Goal: Find specific page/section: Find specific page/section

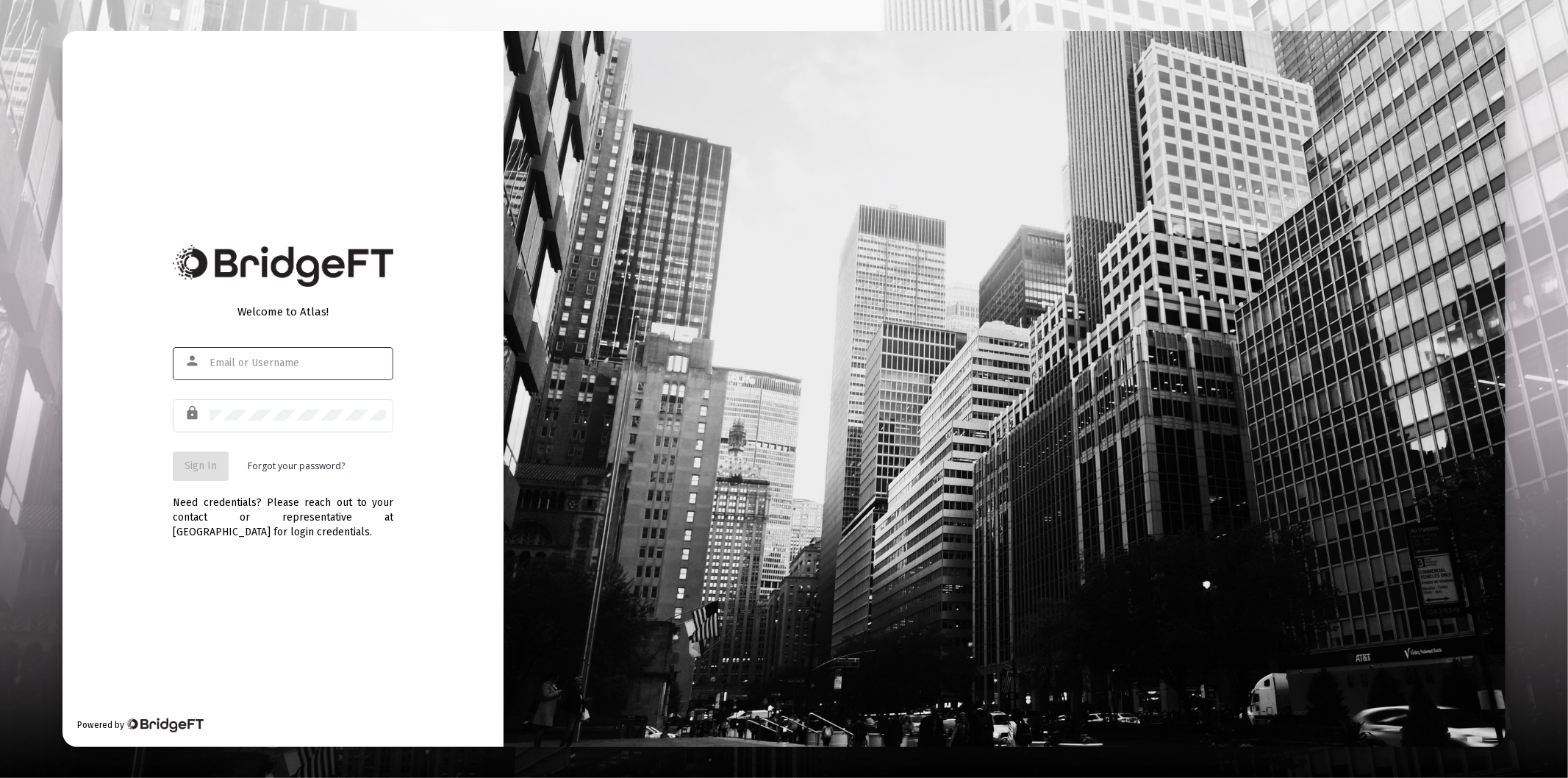
click at [300, 362] on input "text" at bounding box center [297, 363] width 176 height 12
type input "[PERSON_NAME][EMAIL_ADDRESS][DOMAIN_NAME]"
click at [296, 425] on div at bounding box center [297, 415] width 176 height 36
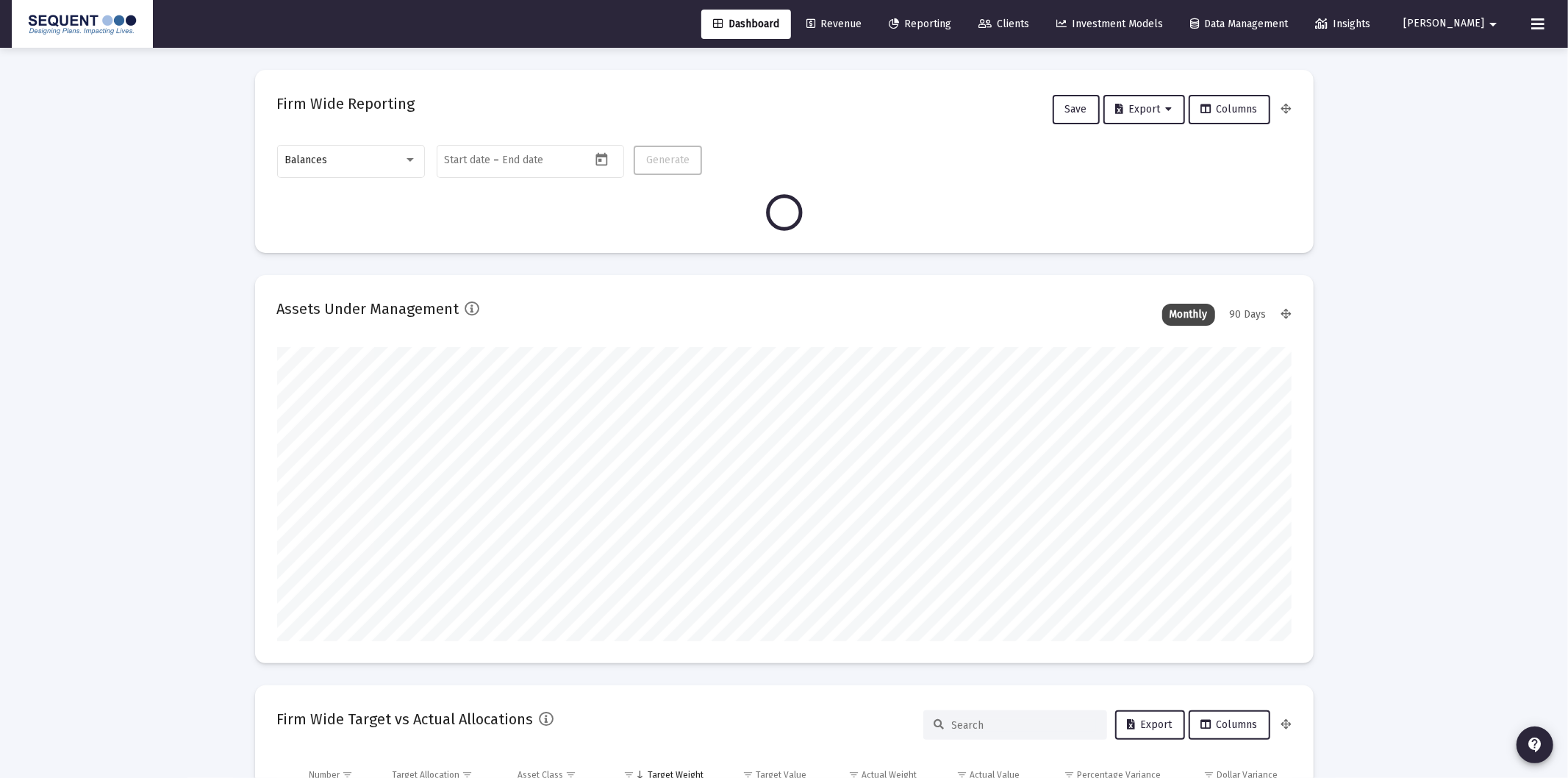
type input "[DATE]"
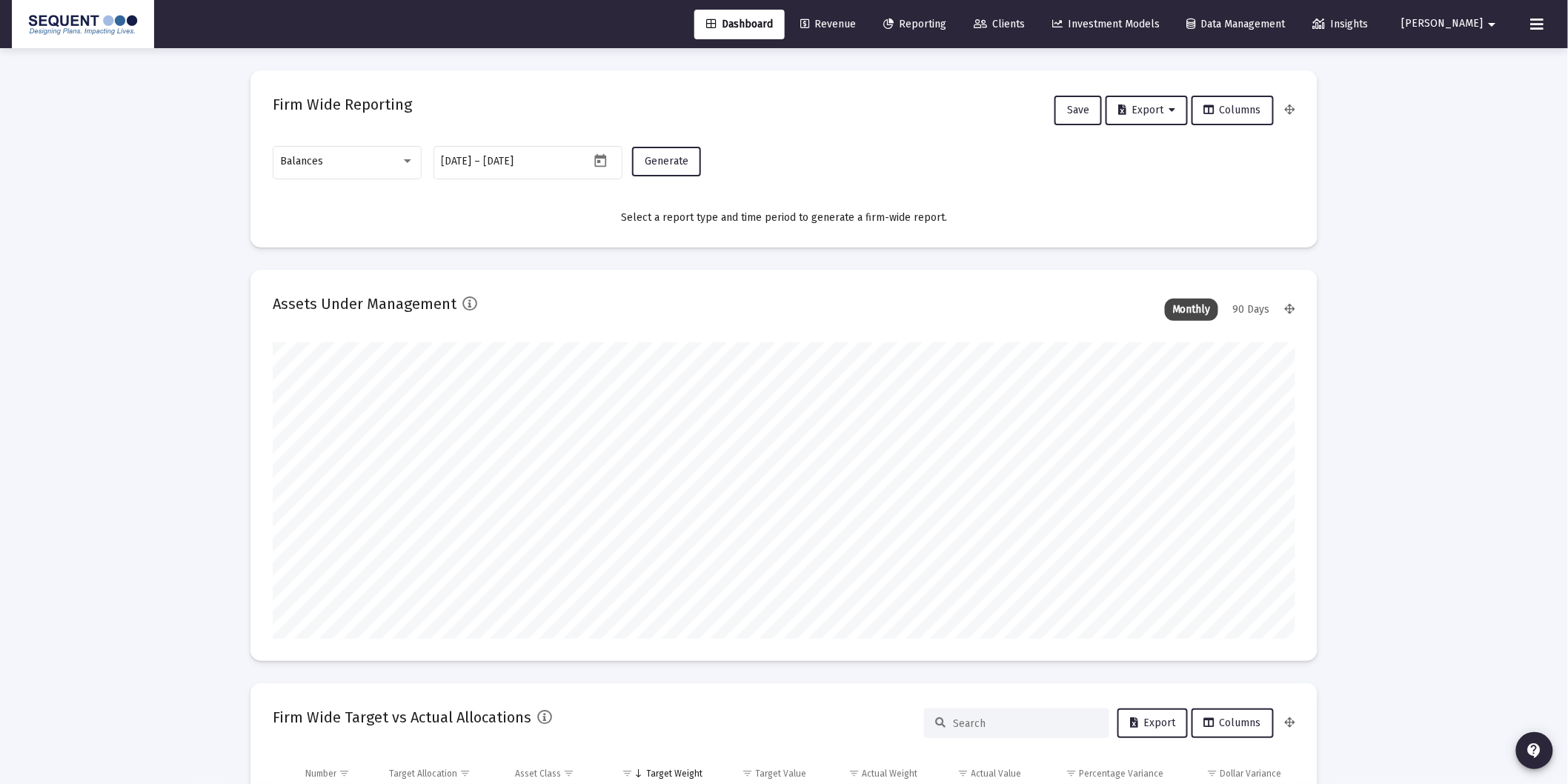
scroll to position [296, 550]
click at [1025, 19] on span "Clients" at bounding box center [999, 24] width 51 height 13
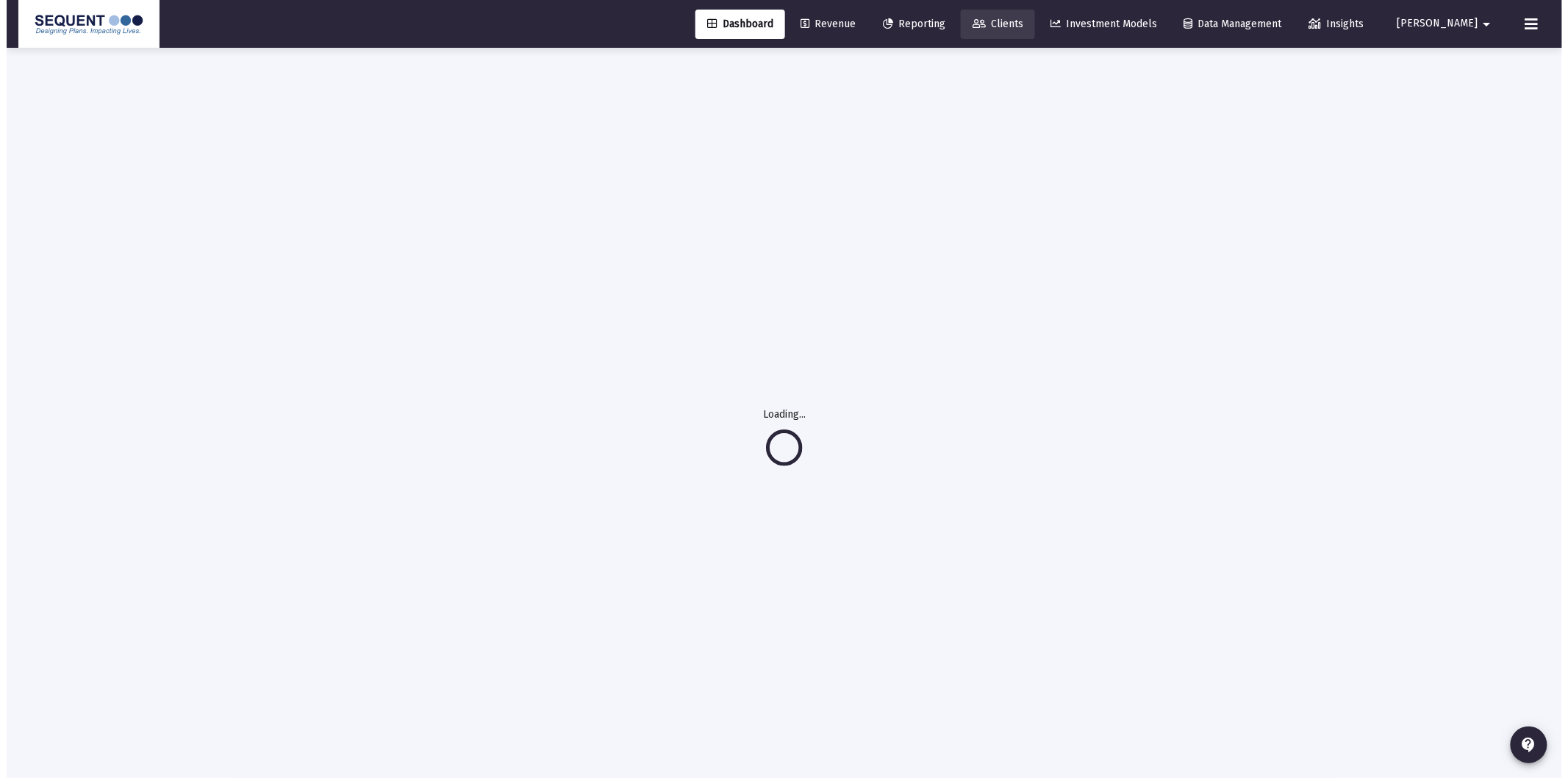
scroll to position [0, 0]
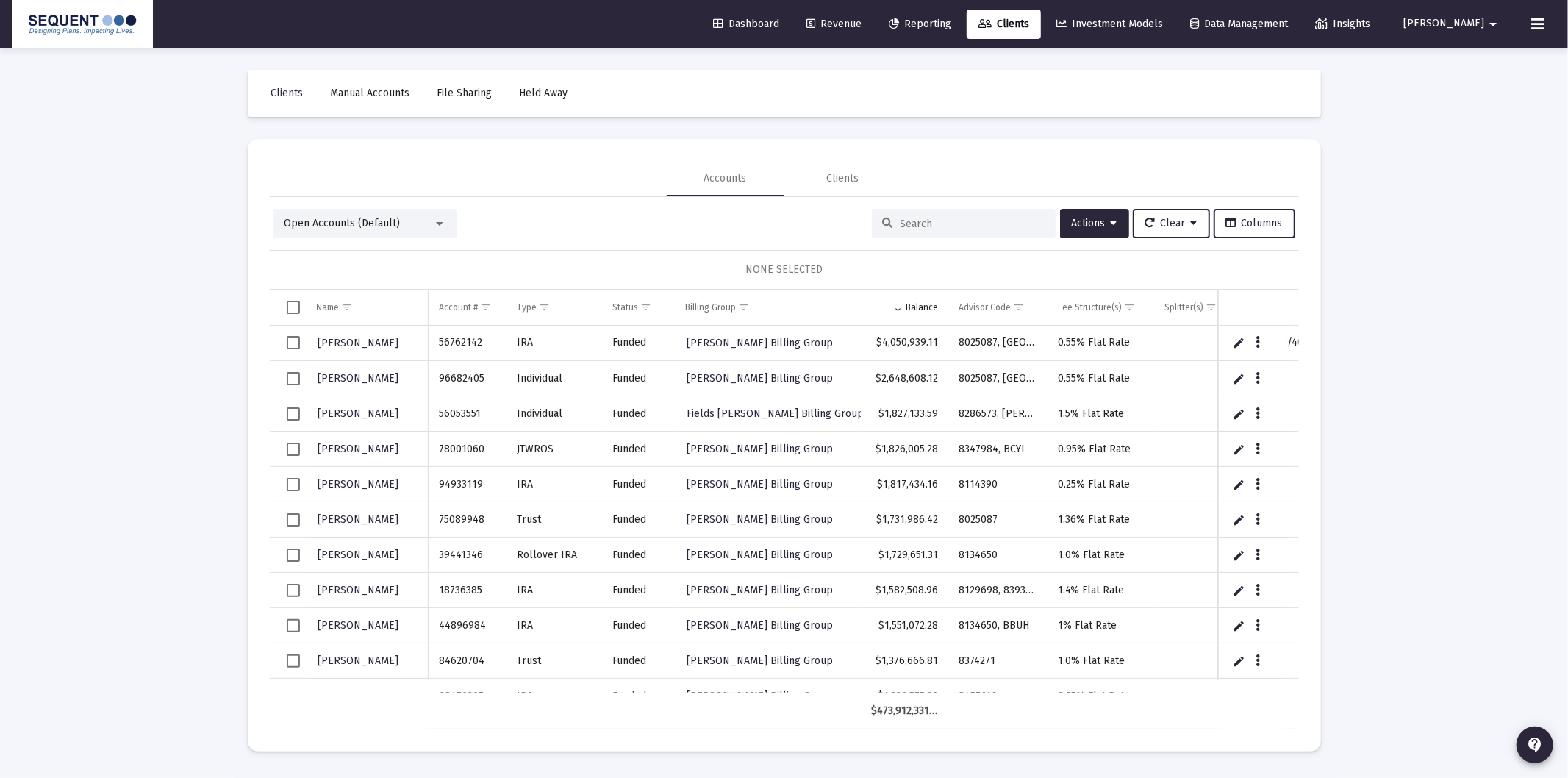
click at [928, 224] on input at bounding box center [972, 224] width 144 height 13
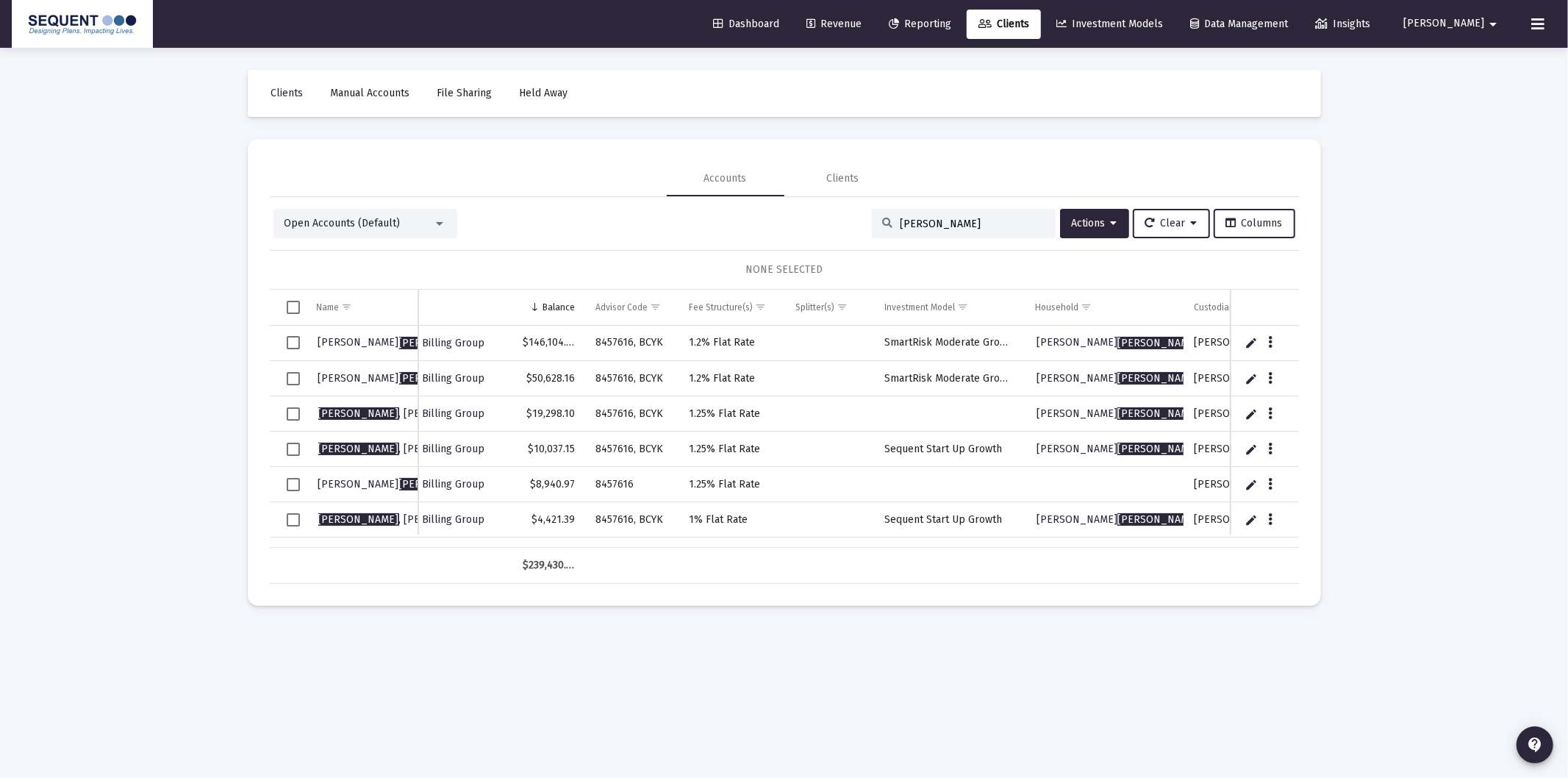
scroll to position [0, 315]
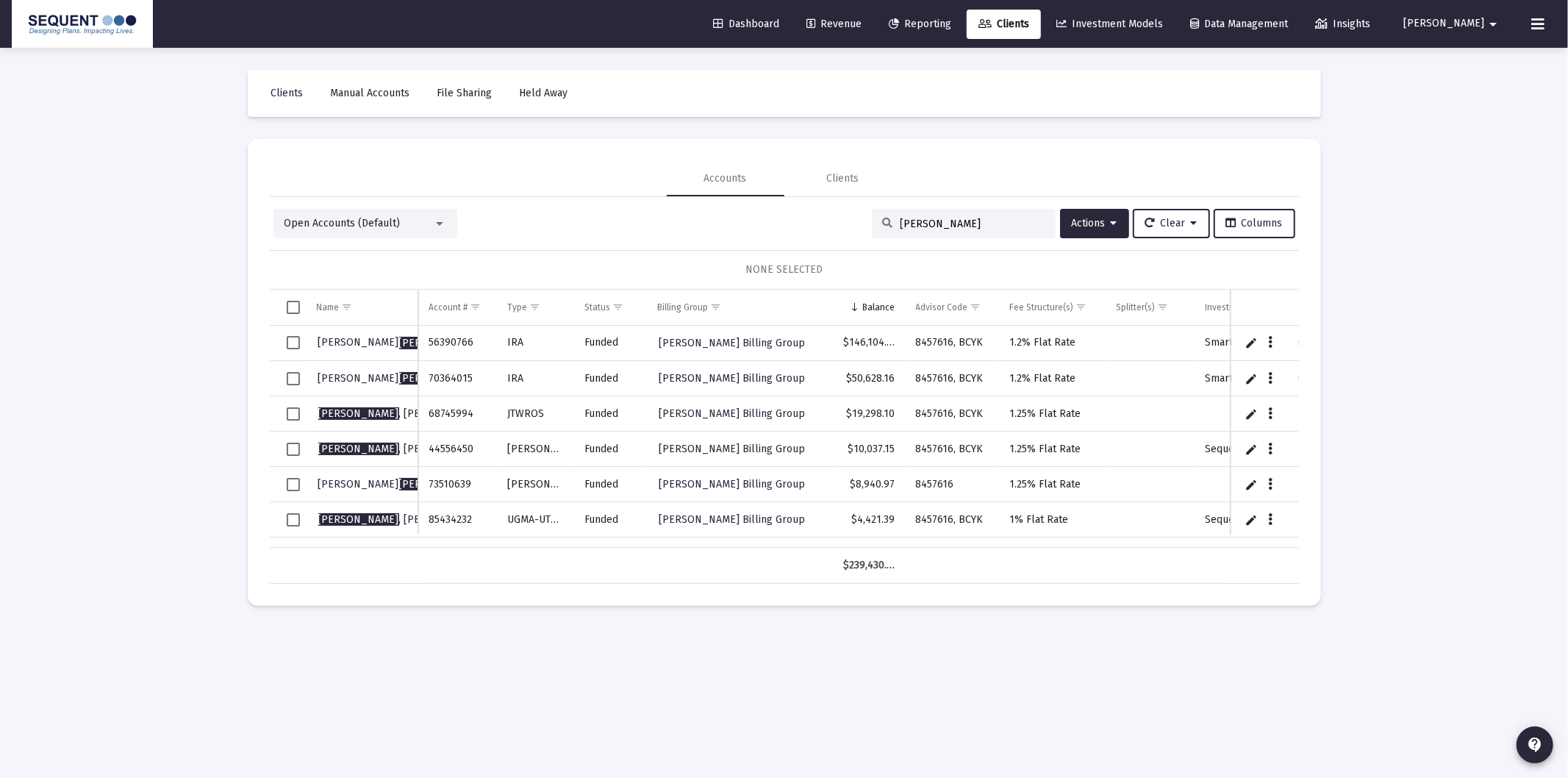
type input "[PERSON_NAME]"
